Goal: Transaction & Acquisition: Purchase product/service

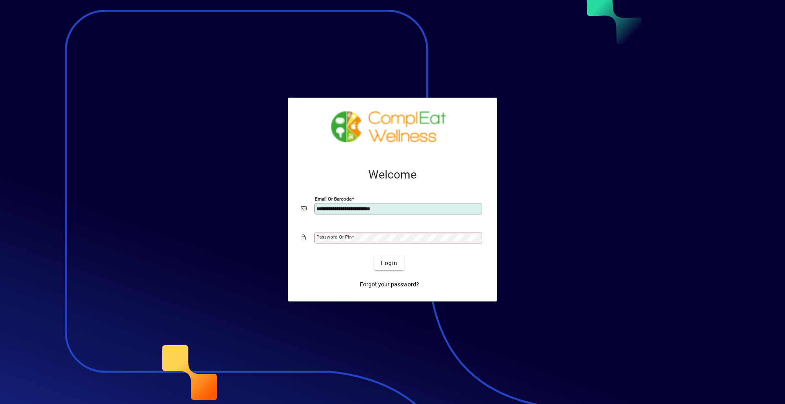
type input "**********"
click at [386, 264] on span "Login" at bounding box center [388, 263] width 17 height 9
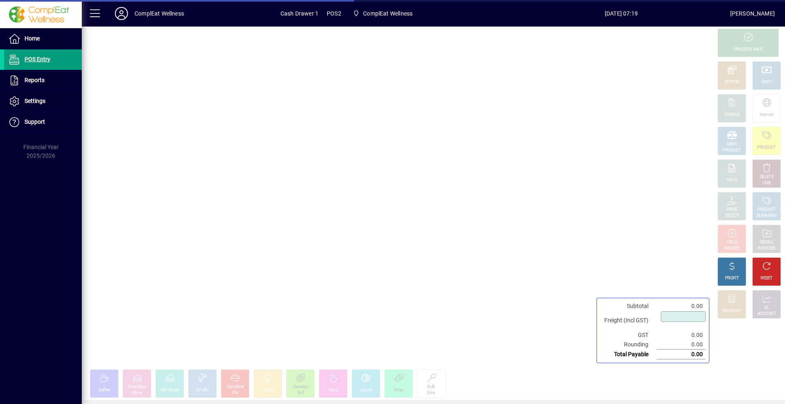
type input "****"
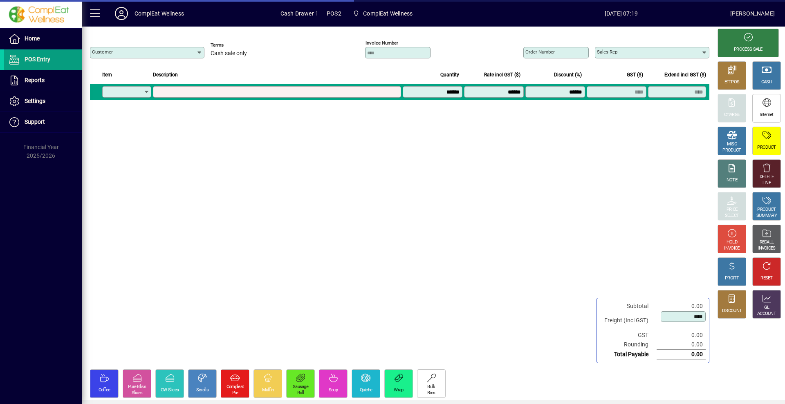
type input "**********"
